Goal: Information Seeking & Learning: Learn about a topic

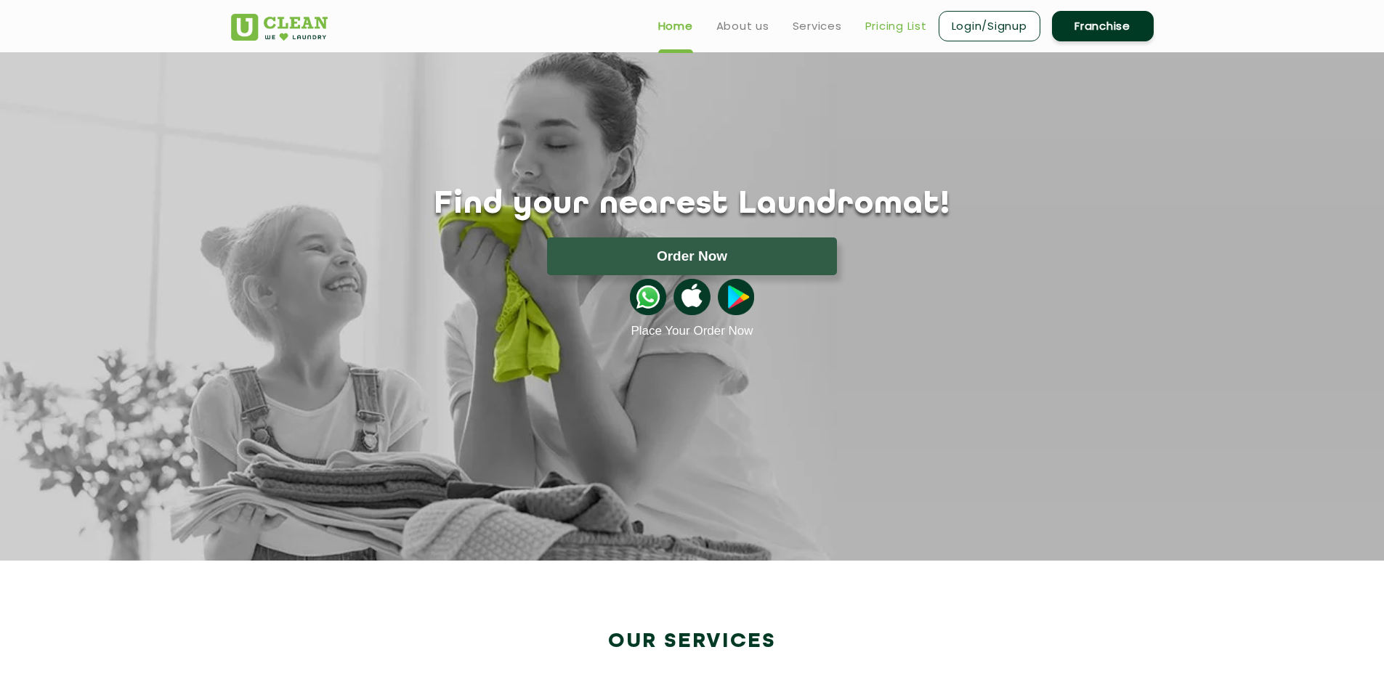
click at [875, 25] on link "Pricing List" at bounding box center [896, 25] width 62 height 17
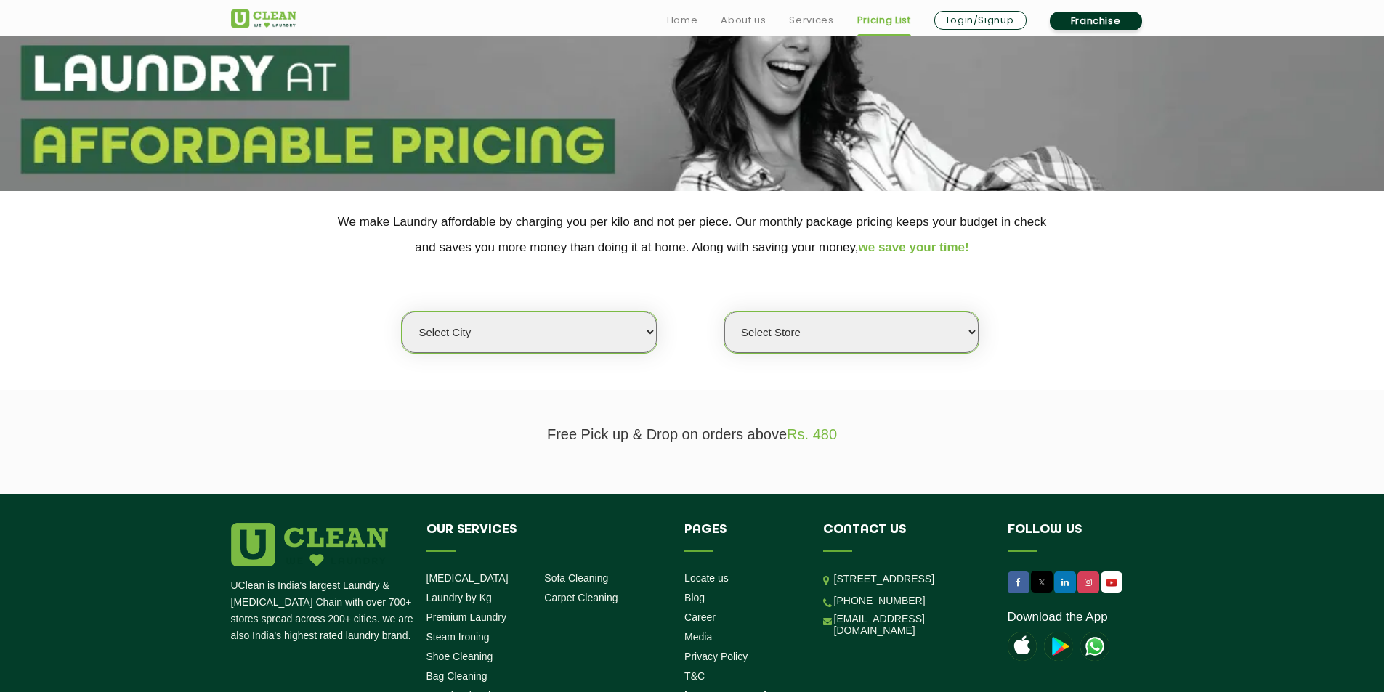
scroll to position [145, 0]
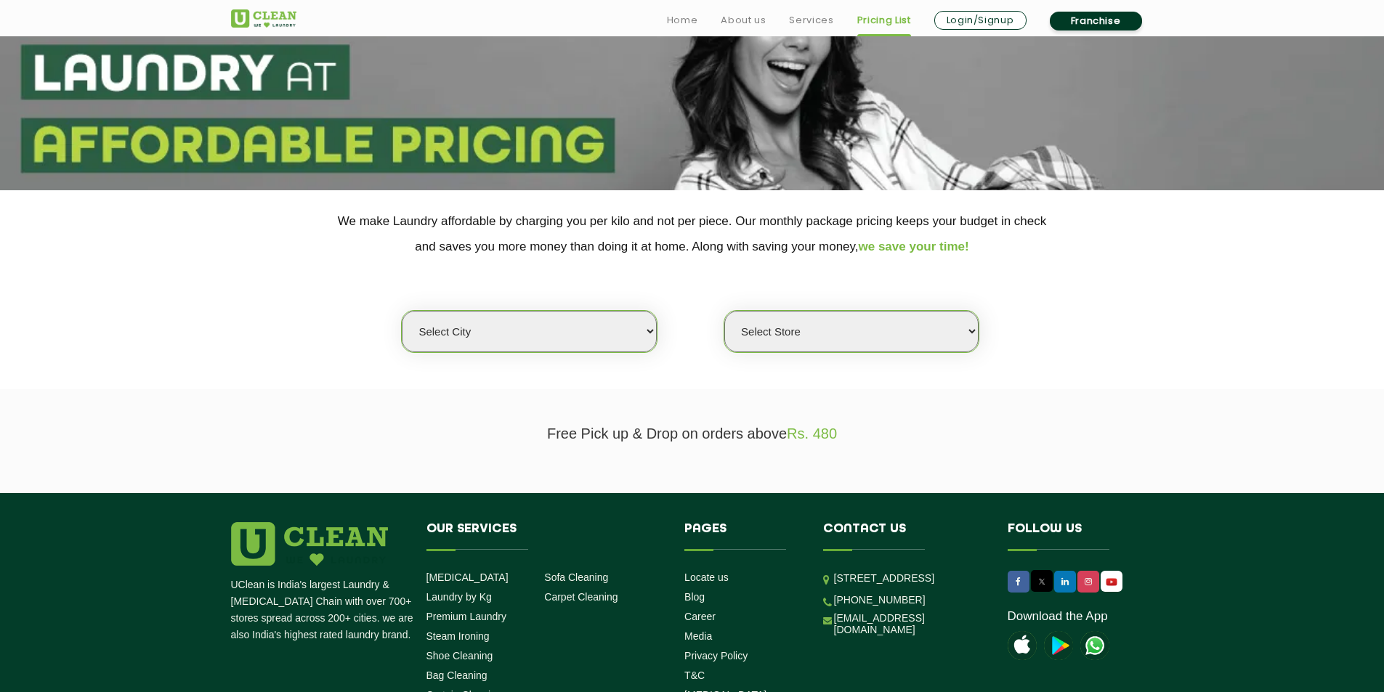
click at [529, 328] on select "Select city [GEOGRAPHIC_DATA] [GEOGRAPHIC_DATA] [GEOGRAPHIC_DATA] [GEOGRAPHIC_D…" at bounding box center [529, 331] width 254 height 41
click at [586, 328] on select "Select city [GEOGRAPHIC_DATA] [GEOGRAPHIC_DATA] [GEOGRAPHIC_DATA] [GEOGRAPHIC_D…" at bounding box center [529, 331] width 254 height 41
select select "16"
click at [402, 311] on select "Select city [GEOGRAPHIC_DATA] [GEOGRAPHIC_DATA] [GEOGRAPHIC_DATA] [GEOGRAPHIC_D…" at bounding box center [529, 331] width 254 height 41
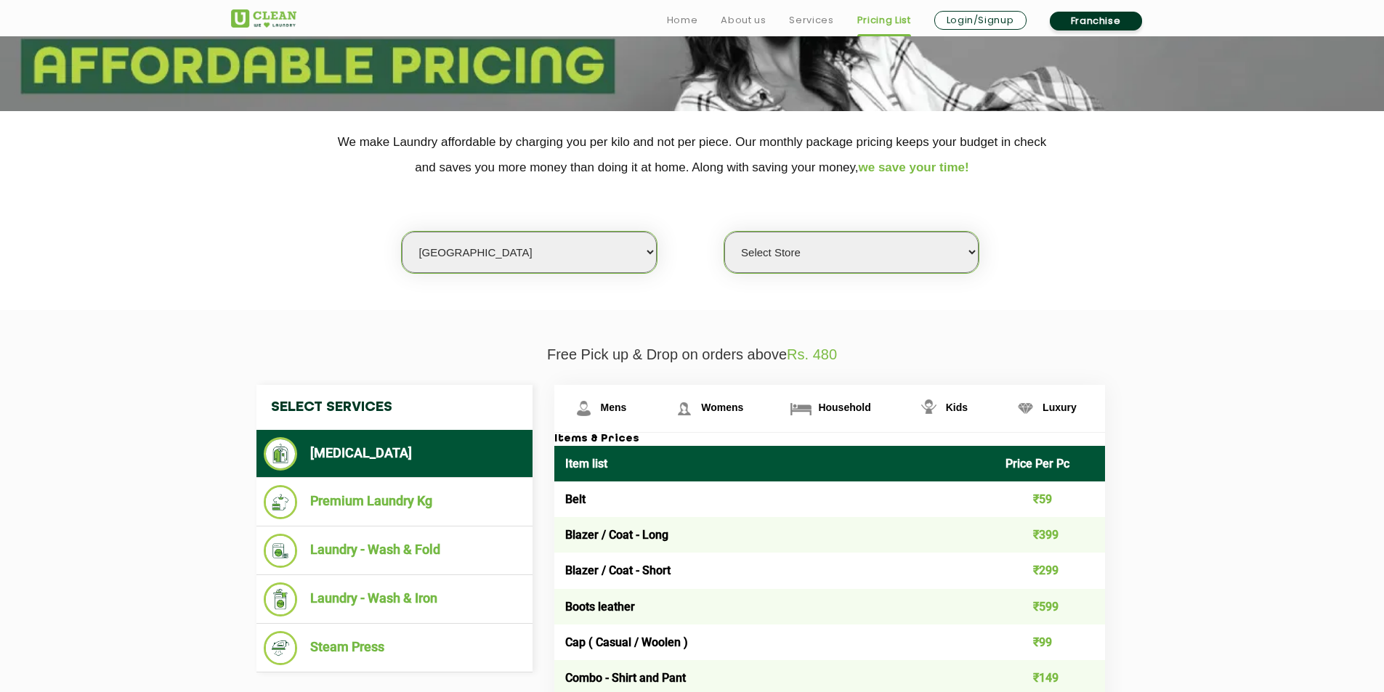
scroll to position [291, 0]
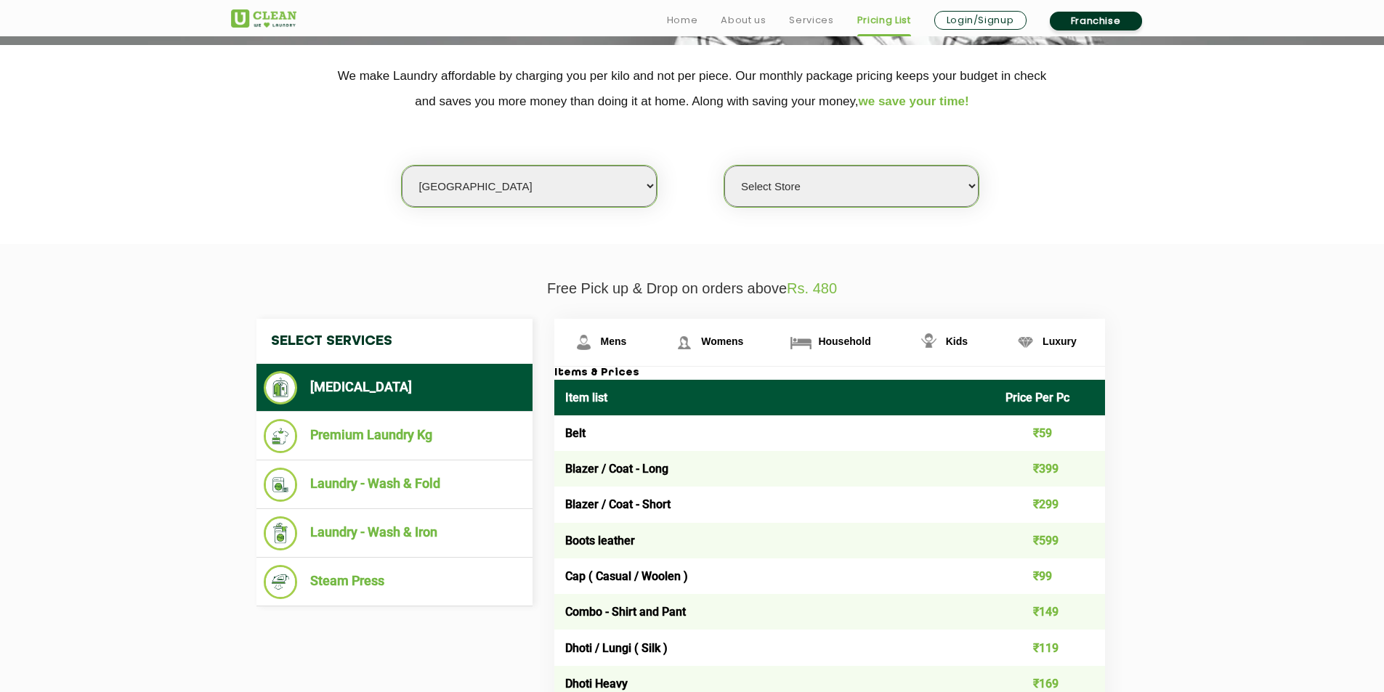
click at [839, 174] on select "Select Store UClean Powai UClean Deonar UClean LBS Marg UClean Chembur UClean W…" at bounding box center [851, 186] width 254 height 41
select select "47"
click at [724, 166] on select "Select Store UClean Powai UClean Deonar UClean LBS Marg UClean Chembur UClean W…" at bounding box center [851, 186] width 254 height 41
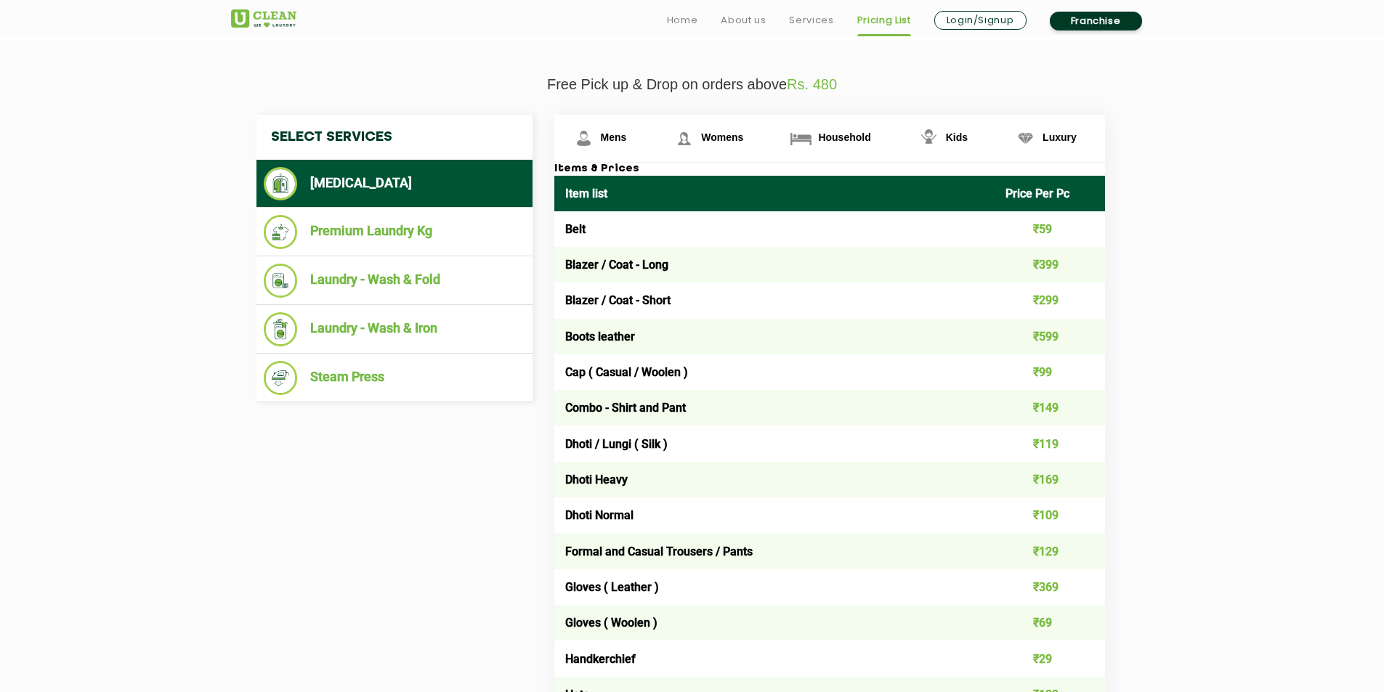
scroll to position [509, 0]
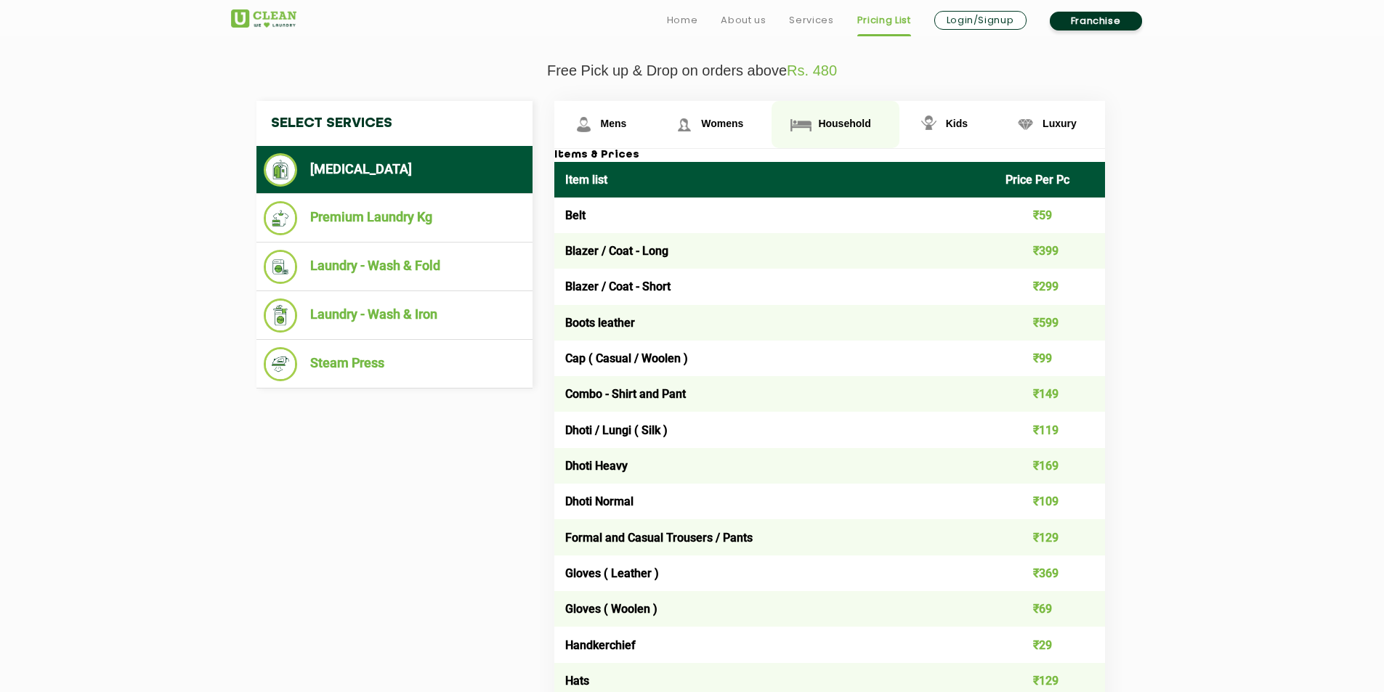
click at [627, 123] on span "Household" at bounding box center [614, 124] width 26 height 12
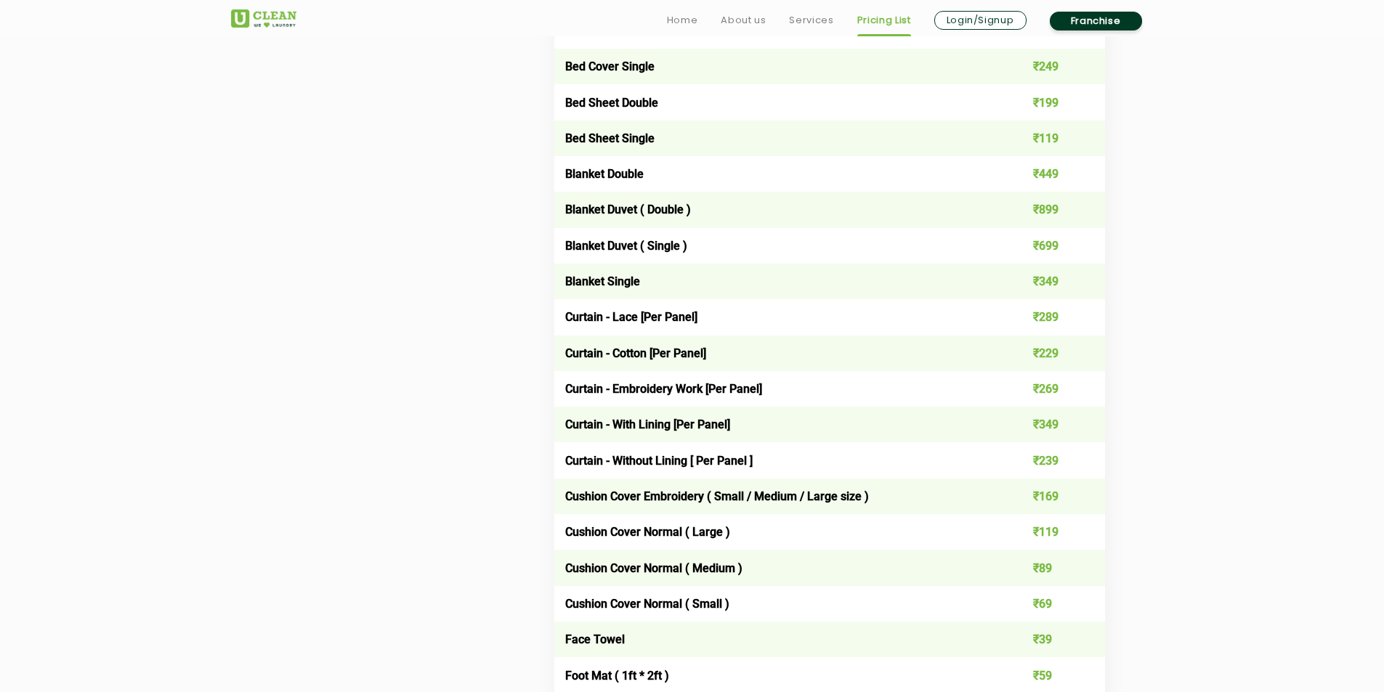
scroll to position [1142, 0]
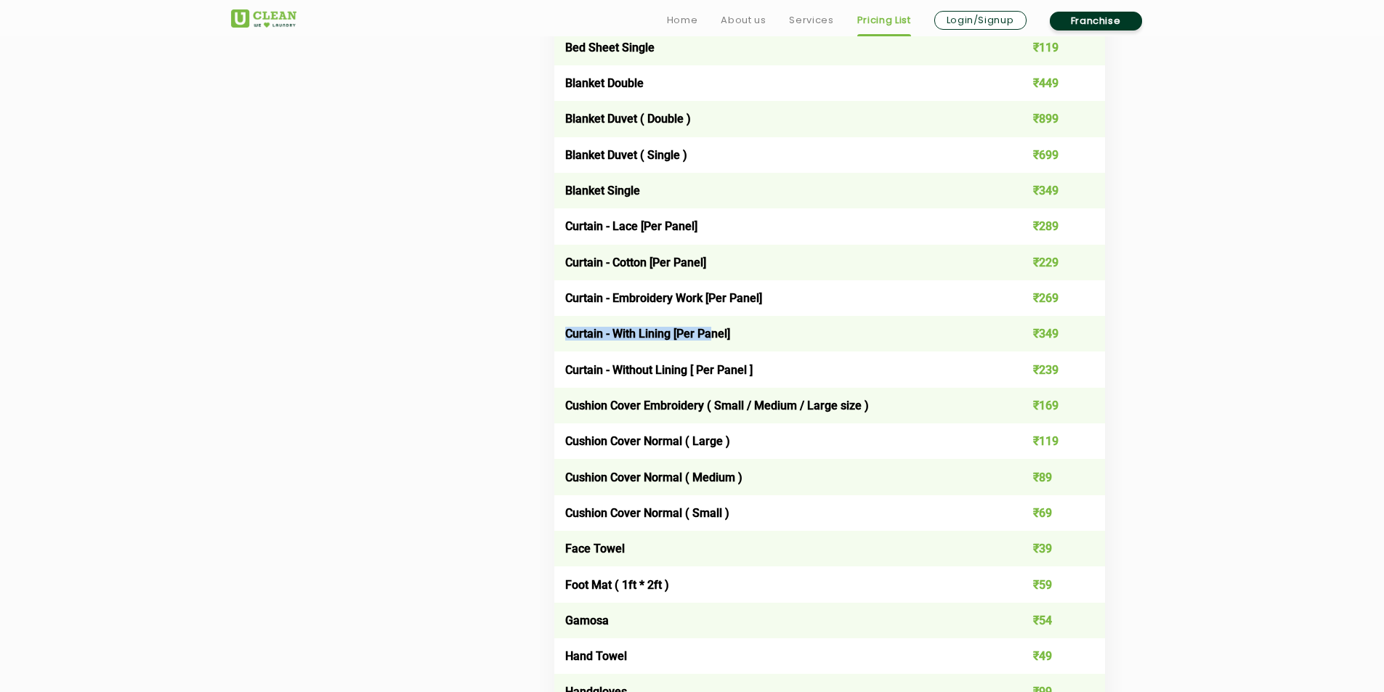
drag, startPoint x: 565, startPoint y: 336, endPoint x: 708, endPoint y: 328, distance: 143.4
click at [708, 328] on td "Curtain - With Lining [Per Panel]" at bounding box center [774, 334] width 441 height 36
click at [648, 347] on td "Curtain - With Lining [Per Panel]" at bounding box center [774, 334] width 441 height 36
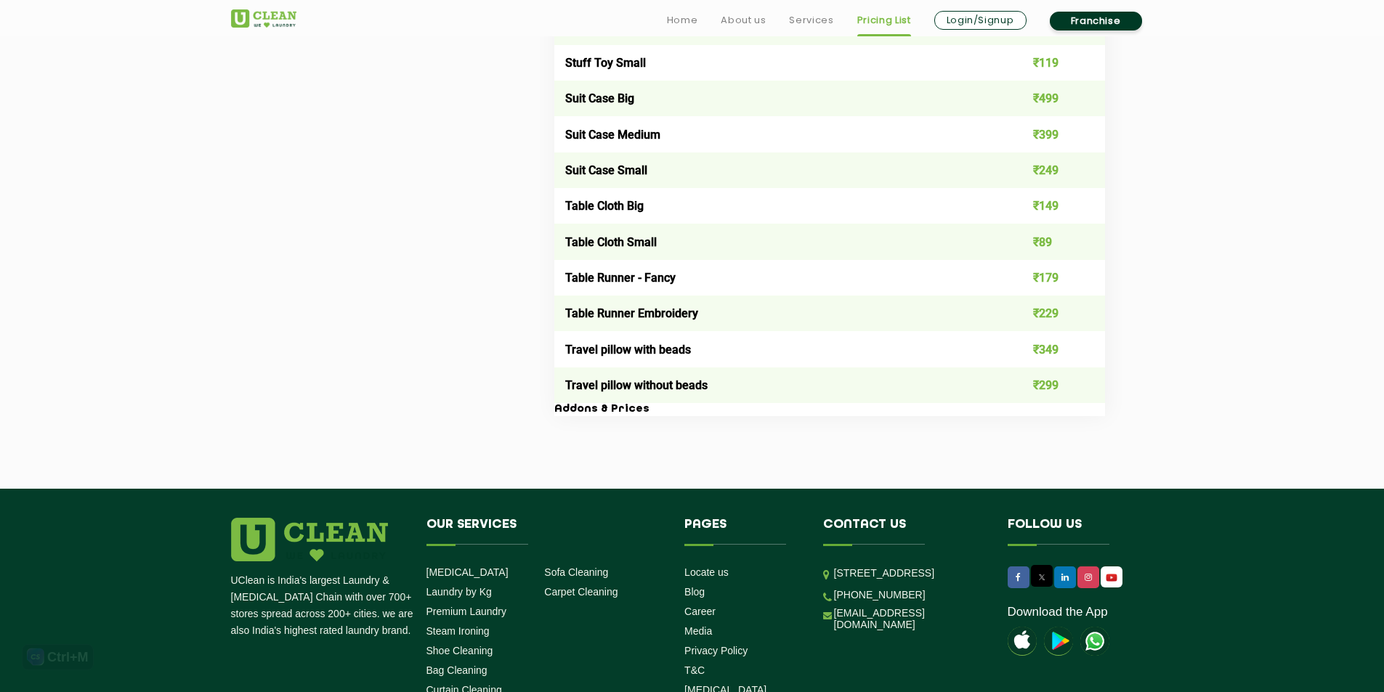
scroll to position [2595, 0]
